Goal: Check status: Check status

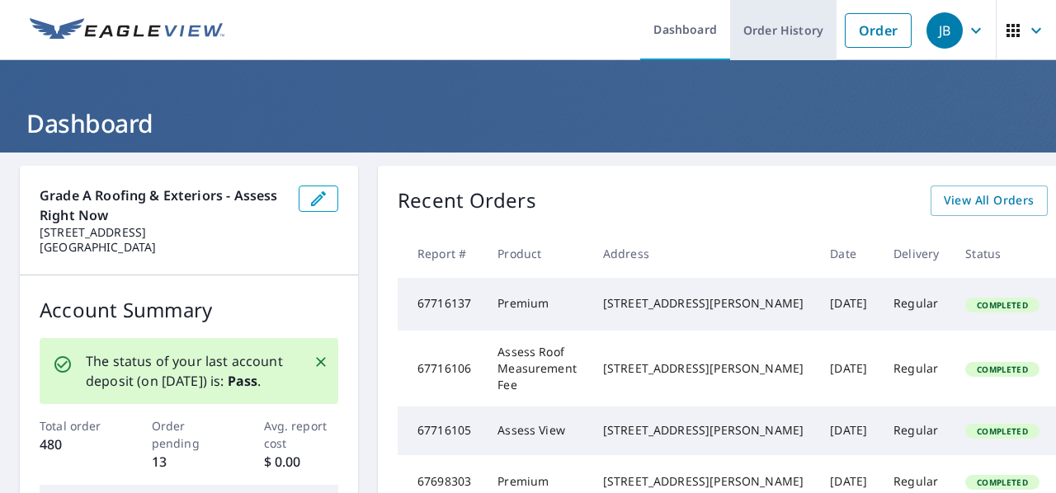
click at [754, 25] on link "Order History" at bounding box center [783, 30] width 106 height 60
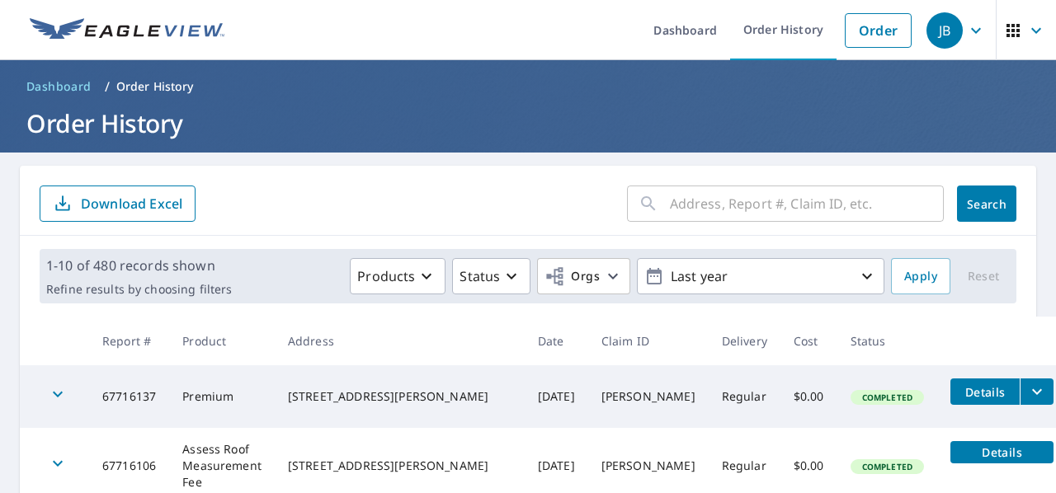
click at [676, 217] on input "text" at bounding box center [807, 204] width 274 height 46
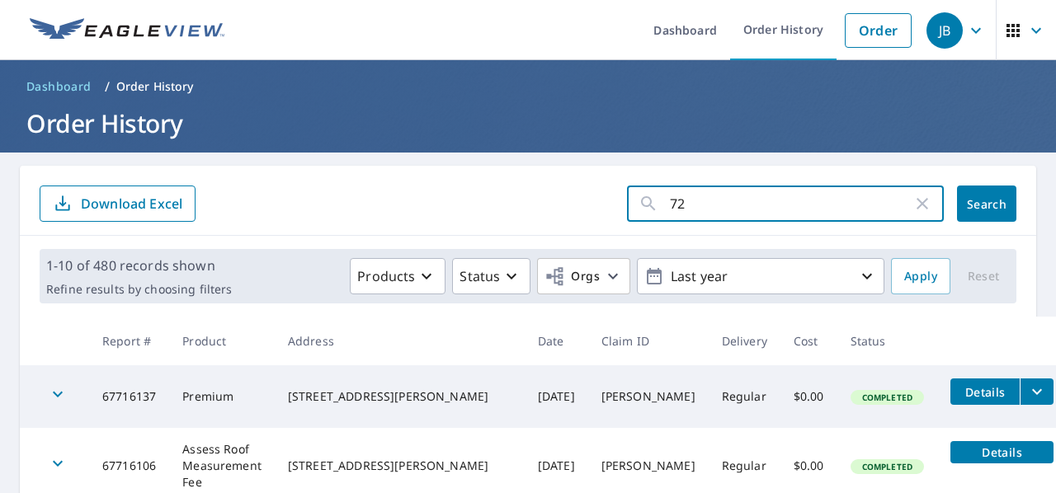
type input "726"
click at [970, 205] on span "Search" at bounding box center [986, 204] width 33 height 16
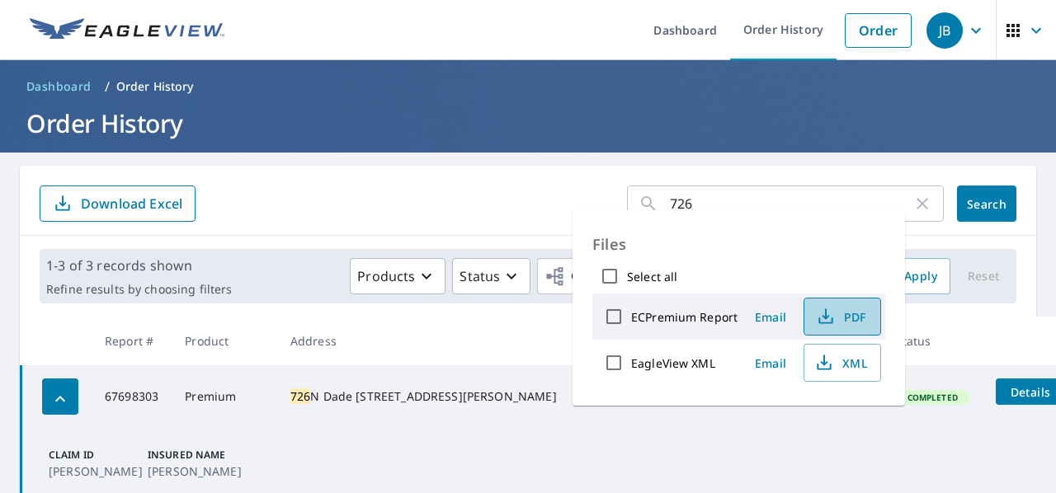
click at [855, 318] on span "PDF" at bounding box center [840, 317] width 53 height 20
